Goal: Information Seeking & Learning: Learn about a topic

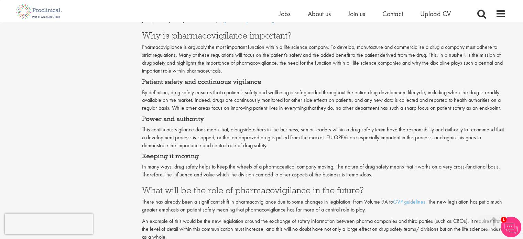
scroll to position [665, 0]
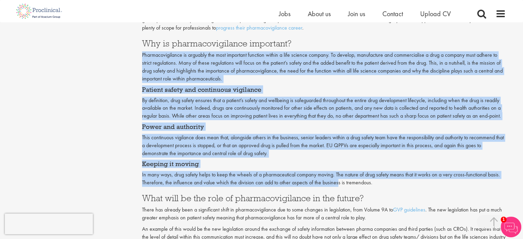
drag, startPoint x: 143, startPoint y: 53, endPoint x: 340, endPoint y: 167, distance: 227.2
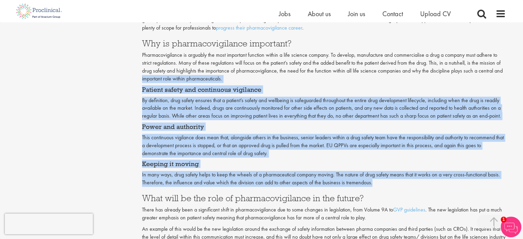
drag, startPoint x: 370, startPoint y: 183, endPoint x: 130, endPoint y: 76, distance: 263.2
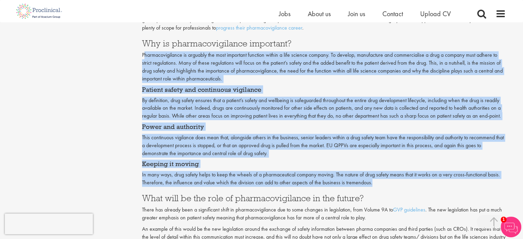
drag, startPoint x: 143, startPoint y: 52, endPoint x: 399, endPoint y: 179, distance: 285.6
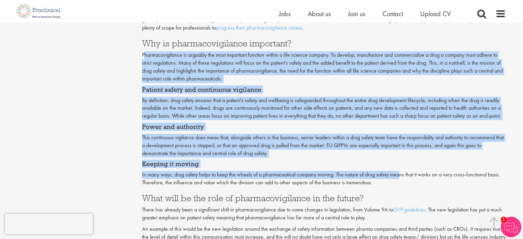
click at [263, 155] on p "This continuous vigilance does mean that, alongside others in the business, sen…" at bounding box center [324, 146] width 364 height 24
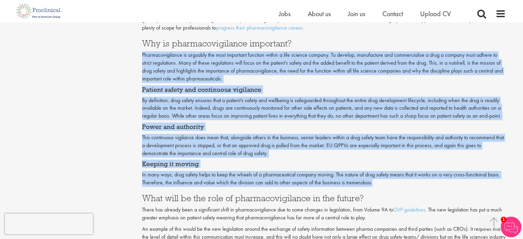
drag, startPoint x: 140, startPoint y: 54, endPoint x: 388, endPoint y: 182, distance: 279.0
copy div "Loremipsumdolorsi am consecte adi elit seddoeius temporin utlabo e dolo magnaal…"
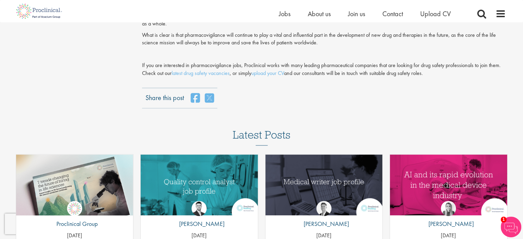
scroll to position [886, 0]
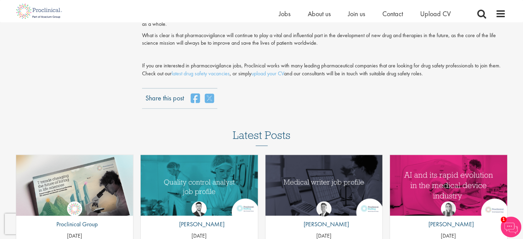
click at [365, 98] on div "Share this post" at bounding box center [324, 98] width 364 height 21
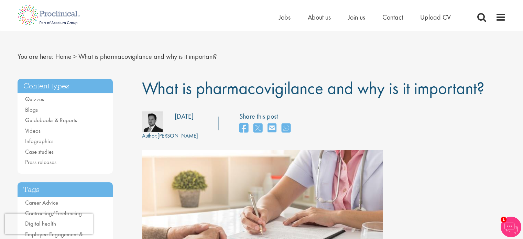
scroll to position [0, 0]
